Goal: Communication & Community: Answer question/provide support

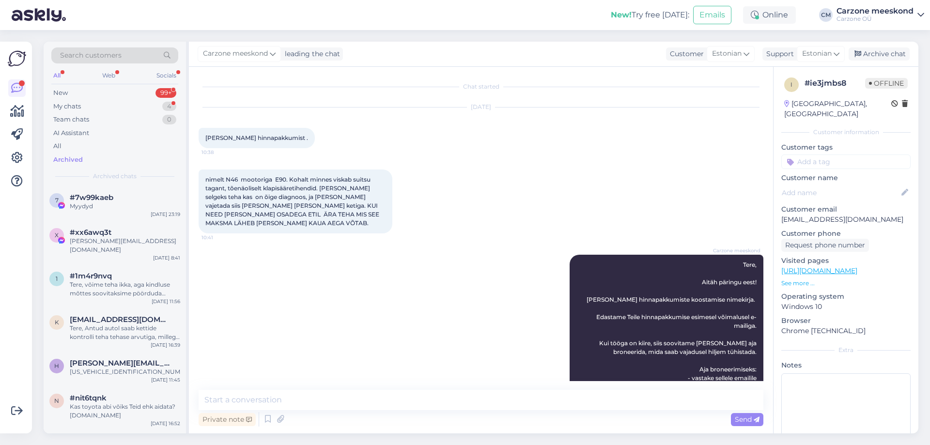
scroll to position [460, 0]
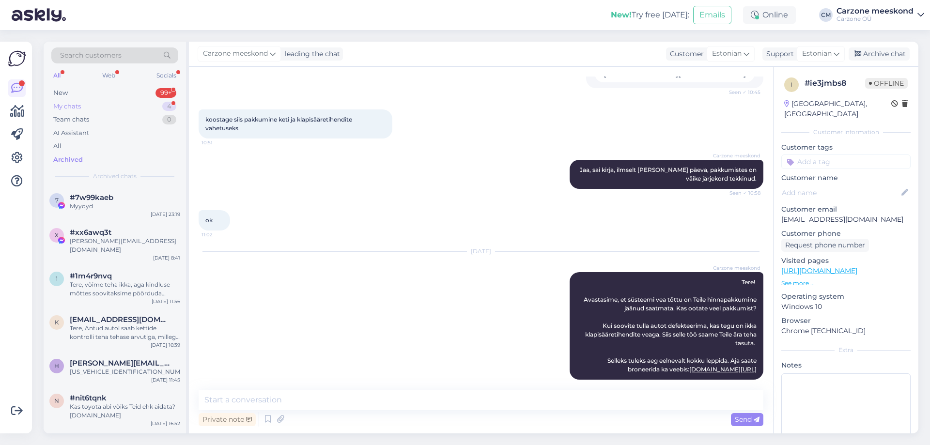
click at [76, 103] on div "My chats" at bounding box center [67, 107] width 28 height 10
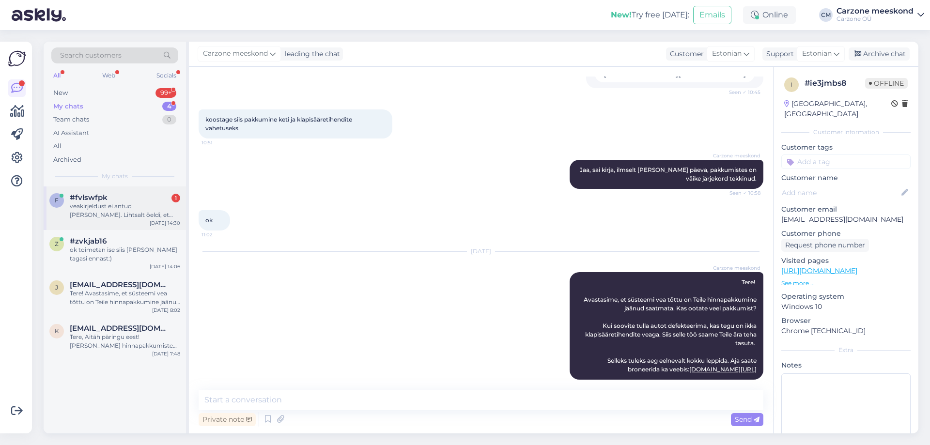
click at [120, 202] on div "veakirjeldust ei antud [PERSON_NAME]. Lihtsalt öeldi, et peab vahetama, kuid vä…" at bounding box center [125, 210] width 110 height 17
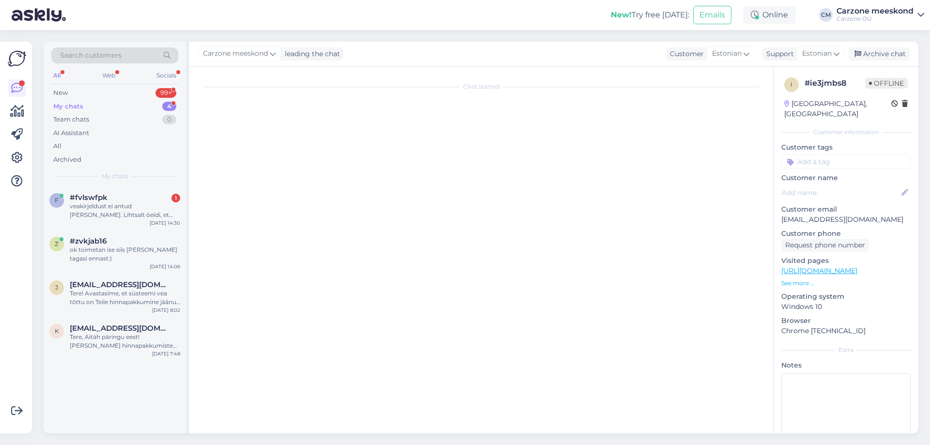
scroll to position [427, 0]
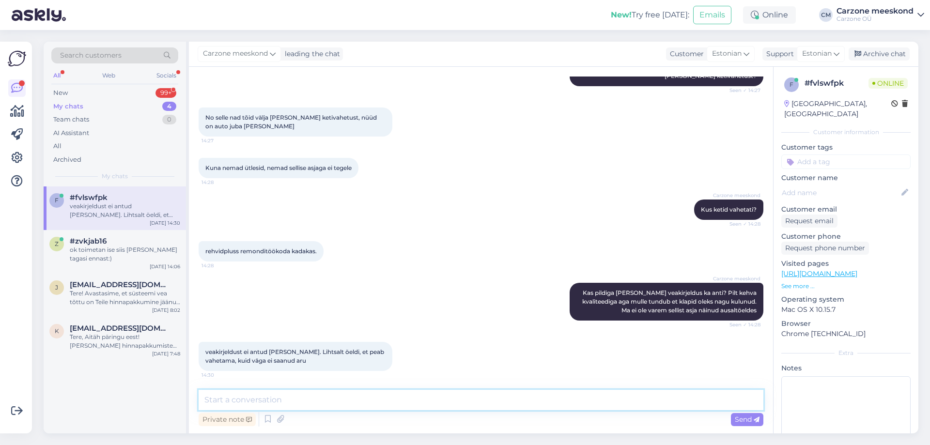
click at [478, 403] on textarea at bounding box center [481, 400] width 565 height 20
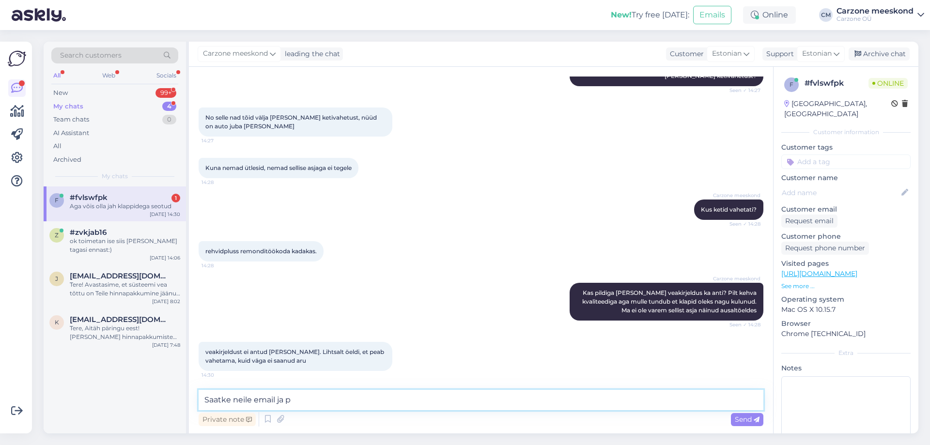
scroll to position [469, 0]
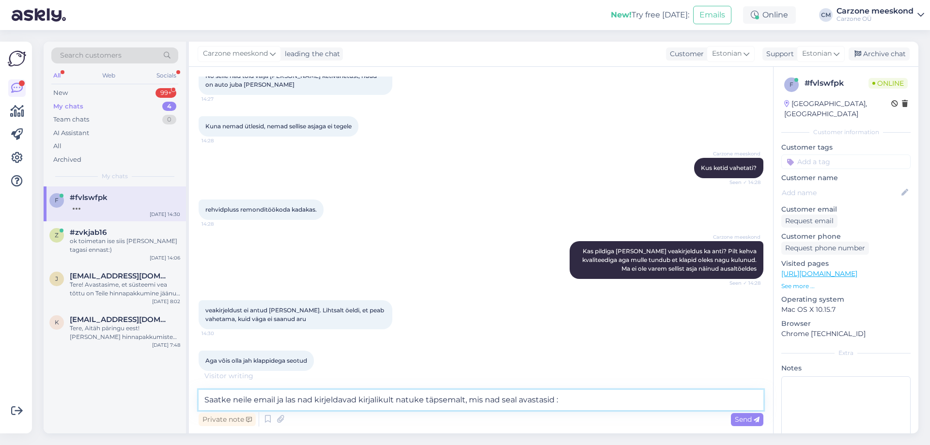
type textarea "Saatke neile email ja las nad kirjeldavad kirjalikult natuke täpsemalt, mis nad…"
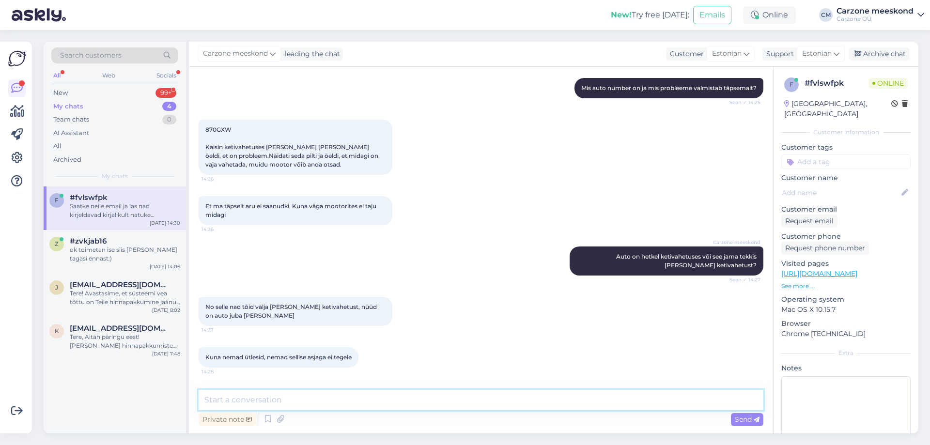
scroll to position [229, 0]
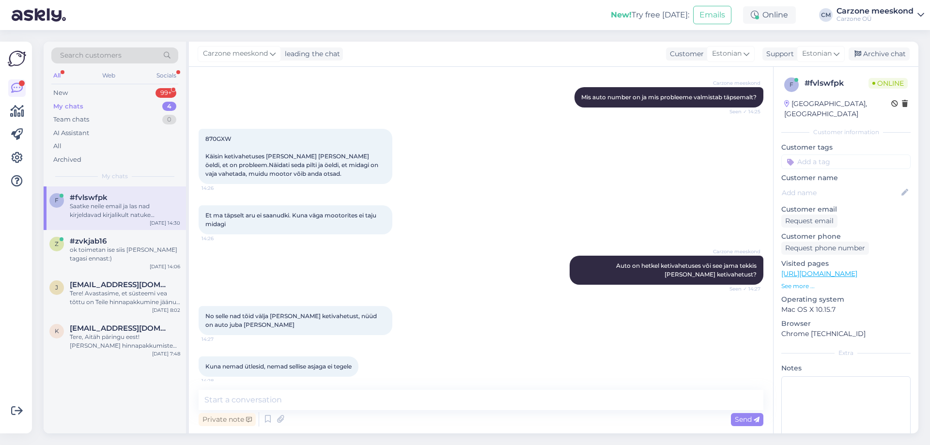
click at [217, 133] on div "870GXW Käisin ketivahetuses [PERSON_NAME] [PERSON_NAME] öeldi, et on probleem.N…" at bounding box center [296, 156] width 194 height 55
copy span "870GXW"
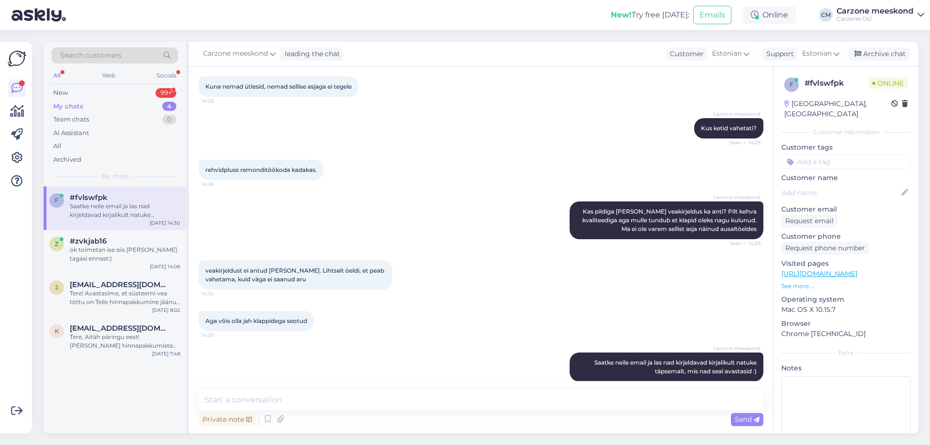
scroll to position [519, 0]
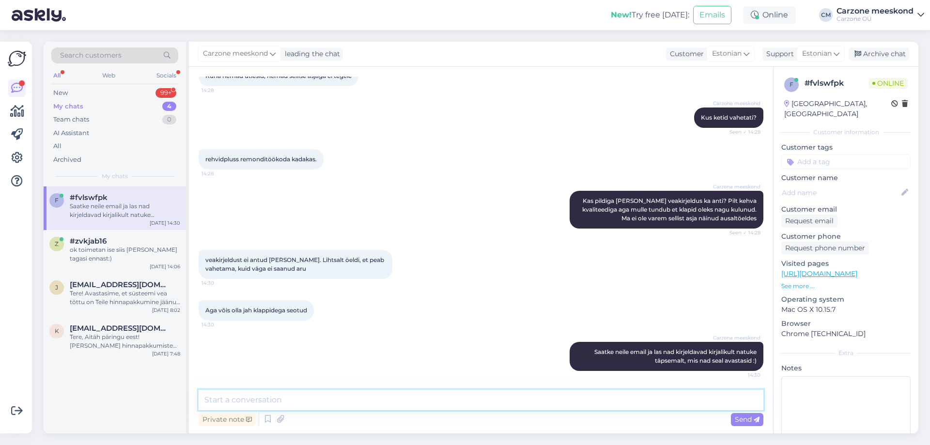
click at [374, 404] on textarea at bounding box center [481, 400] width 565 height 20
type textarea "Tegemist on peugeot 3008-ga?"
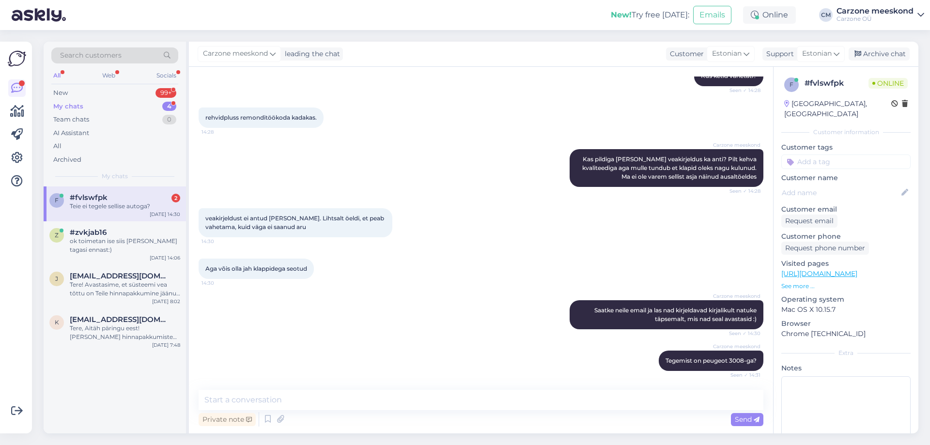
scroll to position [644, 0]
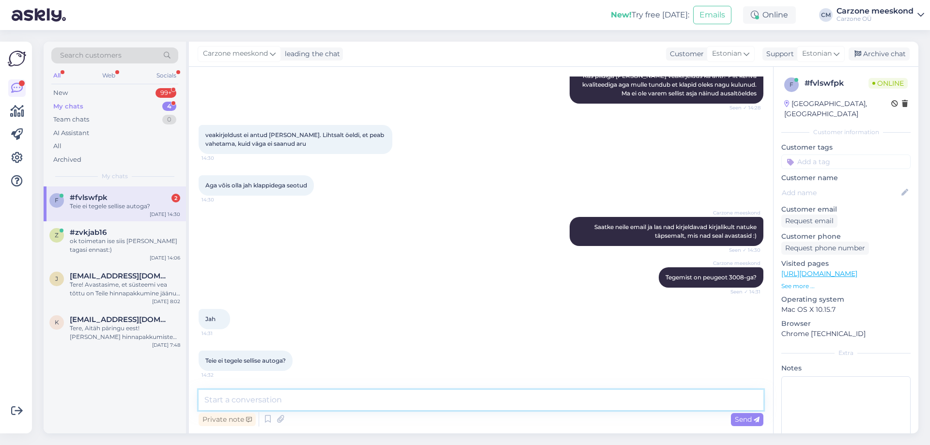
click at [386, 404] on textarea at bounding box center [481, 400] width 565 height 20
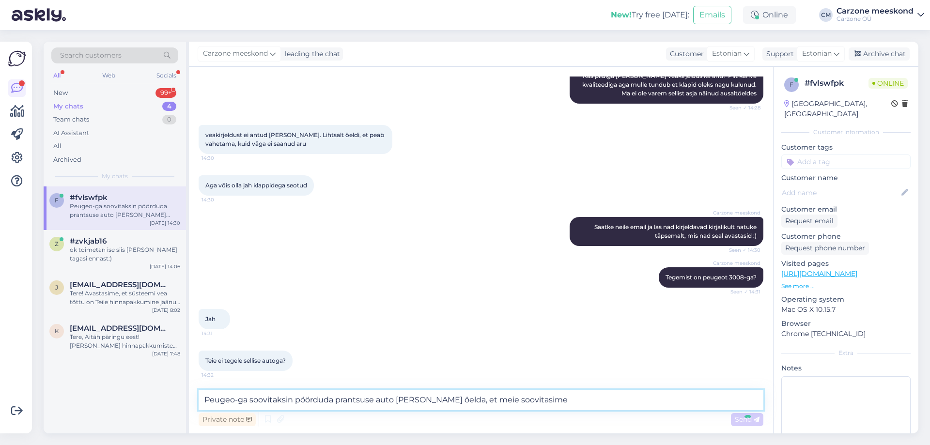
type textarea "Peugeo-ga soovitaksin pöörduda prantsuse auto [PERSON_NAME] öelda, et meie soov…"
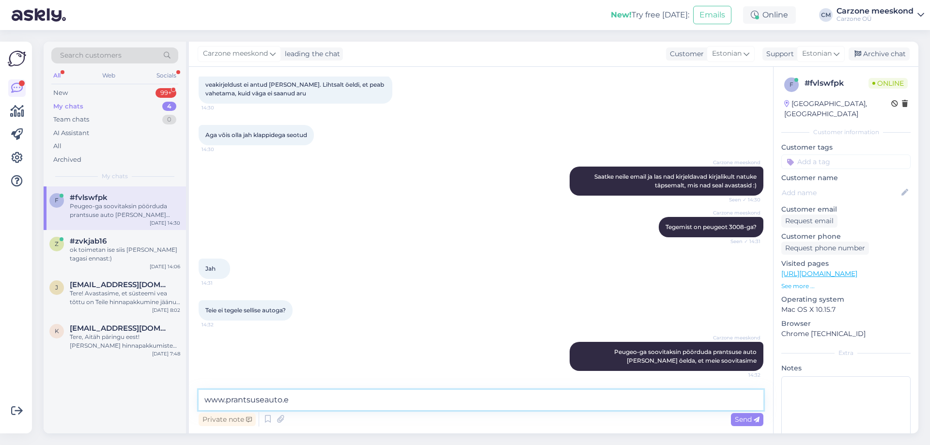
type textarea "[DOMAIN_NAME]"
